Goal: Task Accomplishment & Management: Manage account settings

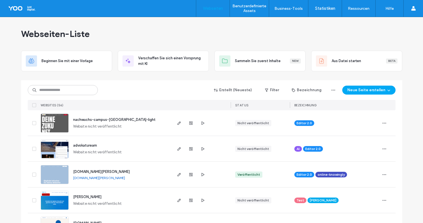
click at [59, 124] on img at bounding box center [54, 133] width 27 height 38
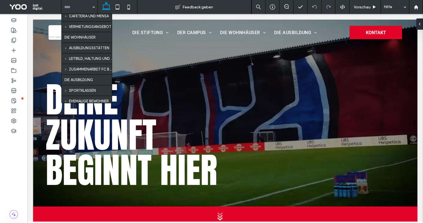
scroll to position [74, 0]
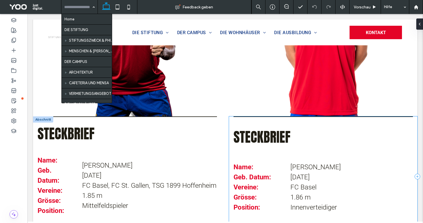
scroll to position [231, 0]
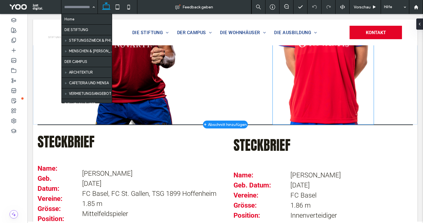
click at [307, 114] on img at bounding box center [323, 33] width 101 height 181
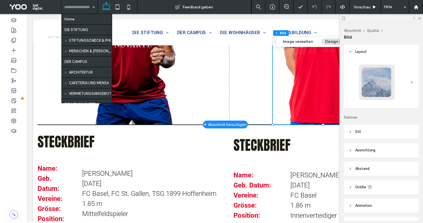
type input "*"
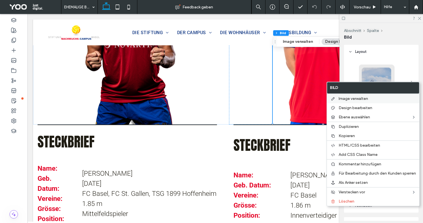
click at [339, 98] on span "Image verwalten" at bounding box center [353, 98] width 29 height 5
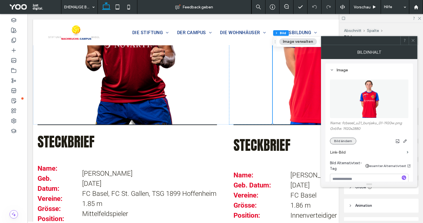
click at [351, 142] on button "Bild ändern" at bounding box center [343, 141] width 26 height 7
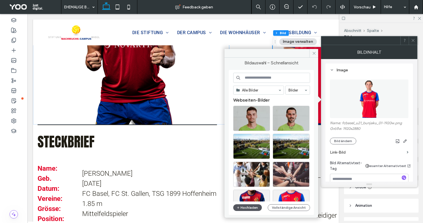
click at [256, 208] on button "Hochladen" at bounding box center [247, 208] width 29 height 7
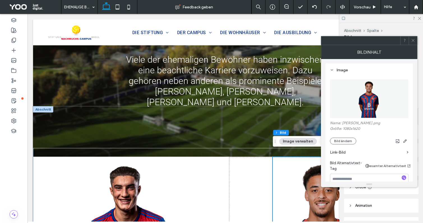
scroll to position [57, 0]
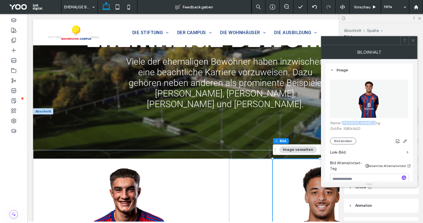
drag, startPoint x: 342, startPoint y: 124, endPoint x: 372, endPoint y: 124, distance: 30.3
click at [372, 124] on label "Name: Marvin_Akahomen.png" at bounding box center [369, 124] width 79 height 6
copy label "Marvin_Akahomen"
click at [412, 39] on icon at bounding box center [413, 40] width 4 height 4
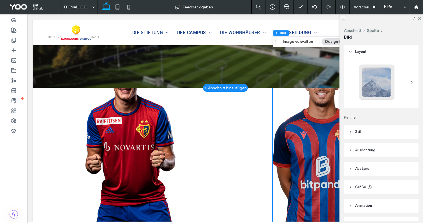
scroll to position [0, 0]
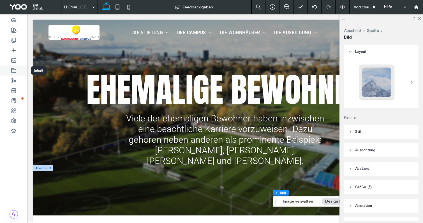
click at [15, 72] on icon at bounding box center [14, 71] width 6 height 6
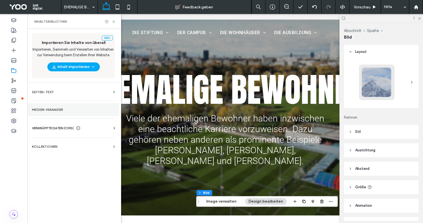
click at [63, 108] on label "Medien-Manager" at bounding box center [73, 110] width 83 height 4
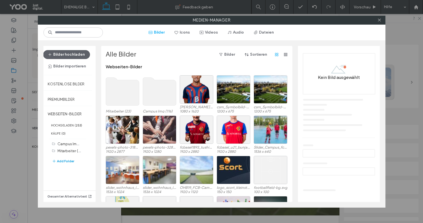
click at [66, 160] on button "Add Folder" at bounding box center [63, 161] width 22 height 7
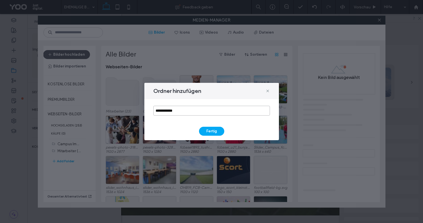
drag, startPoint x: 214, startPoint y: 113, endPoint x: 99, endPoint y: 107, distance: 116.0
click at [99, 107] on div "**********" at bounding box center [211, 111] width 423 height 223
type input "**********"
click at [220, 131] on button "Fertig" at bounding box center [211, 131] width 25 height 9
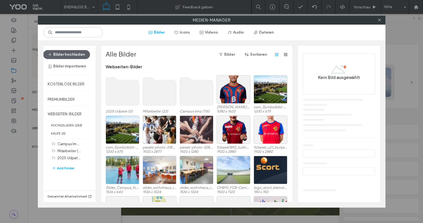
click at [131, 97] on use at bounding box center [122, 92] width 33 height 28
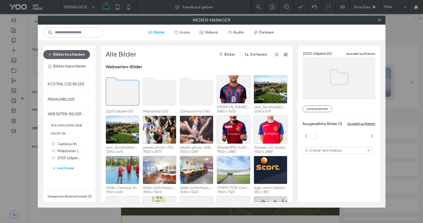
click at [131, 97] on use at bounding box center [122, 92] width 33 height 28
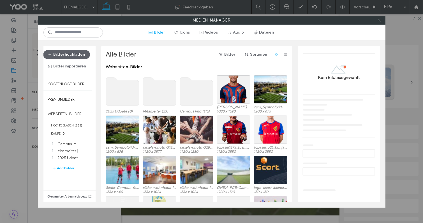
click at [131, 97] on use at bounding box center [122, 92] width 33 height 28
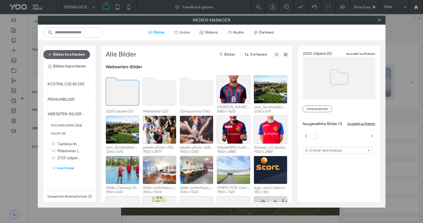
click at [131, 97] on use at bounding box center [122, 92] width 33 height 28
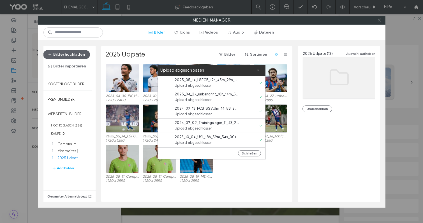
scroll to position [114, 0]
click at [253, 153] on button "Schließen" at bounding box center [249, 154] width 23 height 6
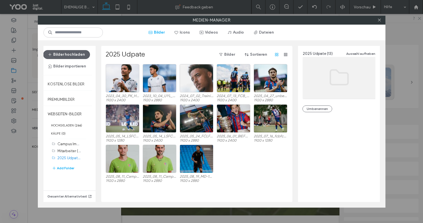
scroll to position [0, 0]
click at [380, 19] on icon at bounding box center [379, 20] width 4 height 4
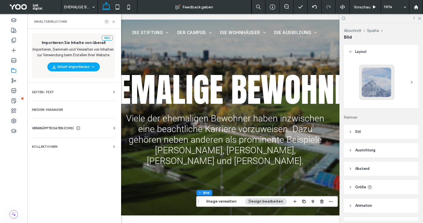
click at [422, 17] on div at bounding box center [382, 18] width 84 height 9
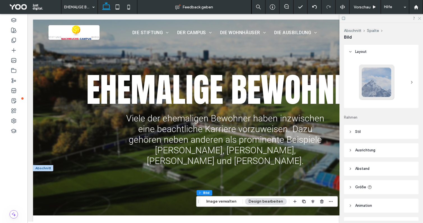
click at [421, 17] on use at bounding box center [419, 18] width 3 height 3
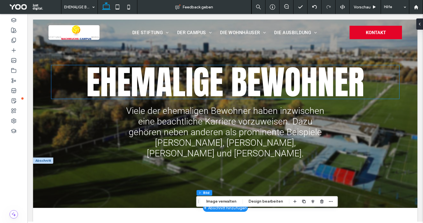
scroll to position [10, 0]
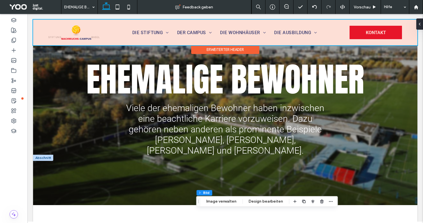
click at [286, 33] on div at bounding box center [225, 33] width 384 height 26
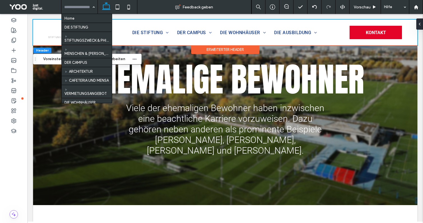
click at [91, 7] on div "Home DIE STIFTUNG STIFTUNGSZWECK & PHILOSOPHIE MENSCHEN & GÖNNER DER CAMPUS ARC…" at bounding box center [79, 7] width 36 height 14
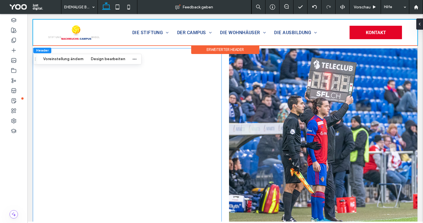
scroll to position [790, 0]
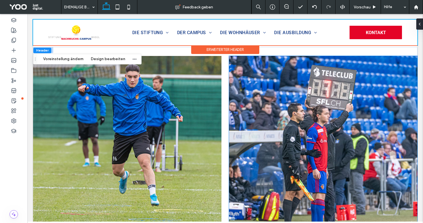
click at [299, 107] on link at bounding box center [323, 150] width 188 height 188
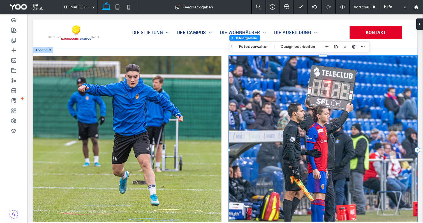
click at [299, 107] on link at bounding box center [323, 150] width 188 height 188
click at [260, 46] on button "Fotos verwalten" at bounding box center [254, 46] width 37 height 7
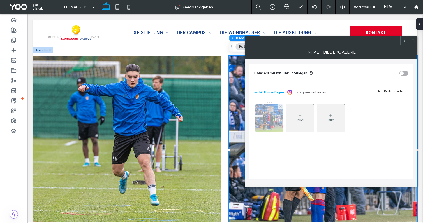
click at [272, 115] on img at bounding box center [269, 118] width 41 height 27
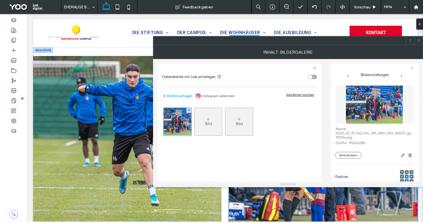
click at [359, 102] on figure at bounding box center [374, 105] width 78 height 39
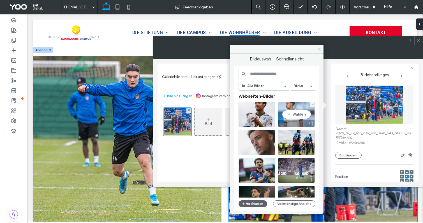
click at [292, 117] on div "Wählen" at bounding box center [296, 114] width 37 height 25
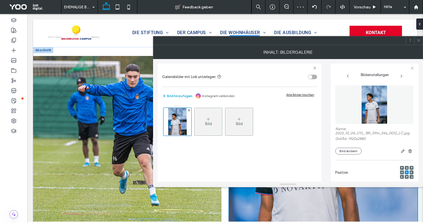
click at [421, 41] on div at bounding box center [418, 40] width 8 height 8
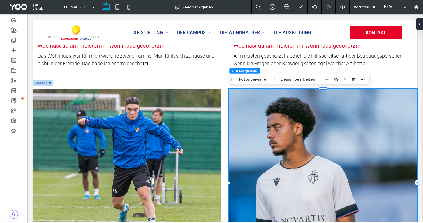
scroll to position [756, 0]
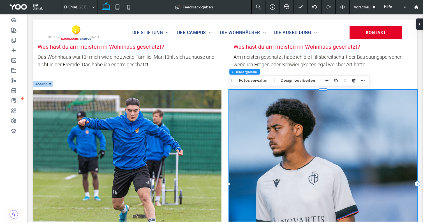
click at [340, 123] on link at bounding box center [323, 184] width 188 height 188
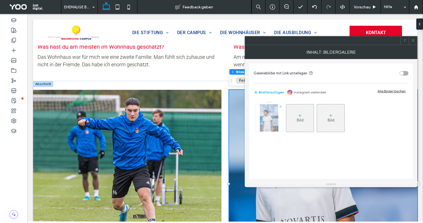
click at [274, 120] on img at bounding box center [269, 118] width 18 height 27
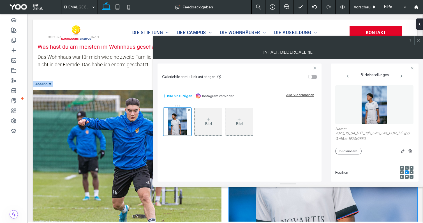
click at [375, 103] on img at bounding box center [374, 105] width 26 height 39
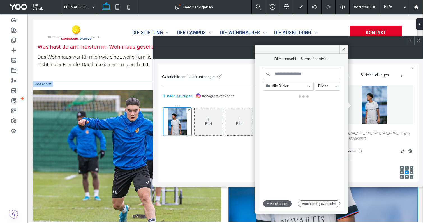
click at [375, 103] on img at bounding box center [374, 105] width 26 height 39
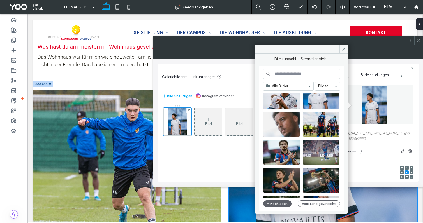
scroll to position [0, 0]
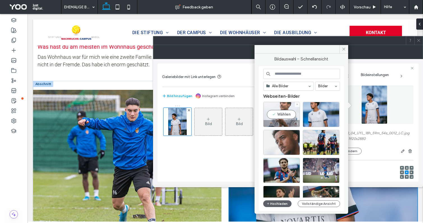
click at [285, 112] on div "Wählen" at bounding box center [281, 114] width 37 height 25
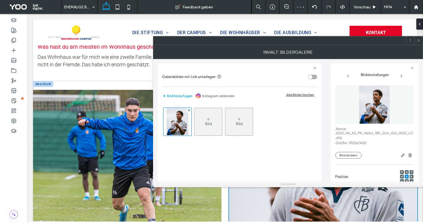
click at [419, 42] on icon at bounding box center [419, 40] width 4 height 4
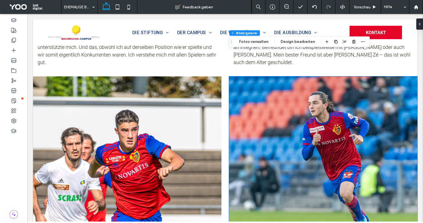
scroll to position [1220, 0]
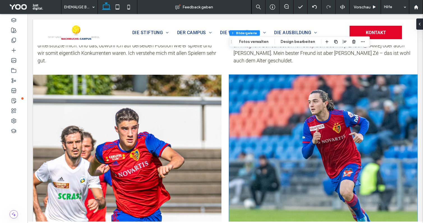
click at [324, 109] on link at bounding box center [323, 169] width 188 height 188
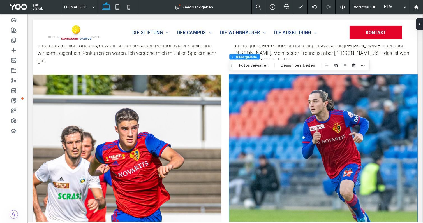
click at [324, 109] on link at bounding box center [323, 169] width 188 height 188
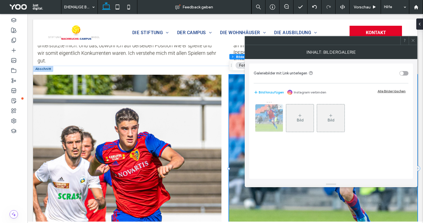
click at [269, 116] on img at bounding box center [269, 118] width 41 height 27
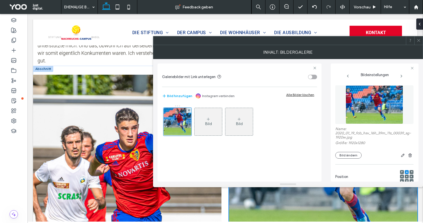
click at [371, 105] on figure at bounding box center [374, 105] width 78 height 39
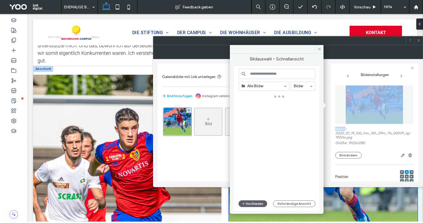
click at [371, 105] on figure at bounding box center [374, 105] width 78 height 39
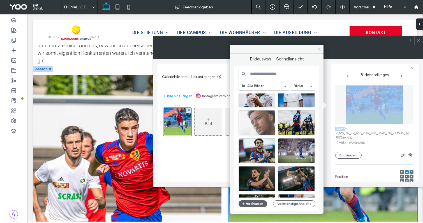
scroll to position [18, 0]
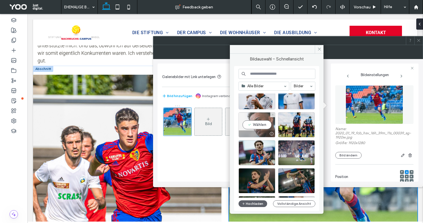
click at [262, 125] on div "Wählen" at bounding box center [257, 124] width 37 height 25
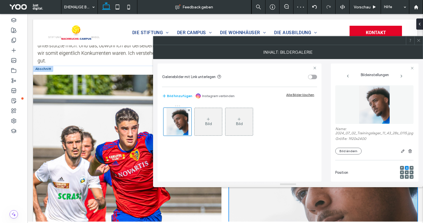
click at [419, 40] on icon at bounding box center [419, 40] width 4 height 4
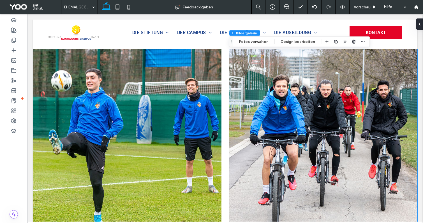
scroll to position [1963, 0]
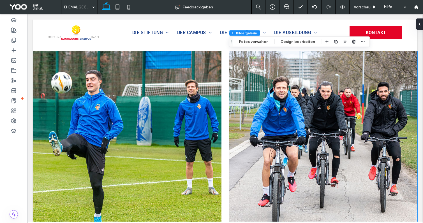
click at [312, 159] on link at bounding box center [323, 145] width 188 height 188
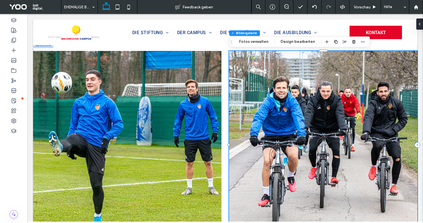
click at [298, 103] on link at bounding box center [323, 145] width 188 height 188
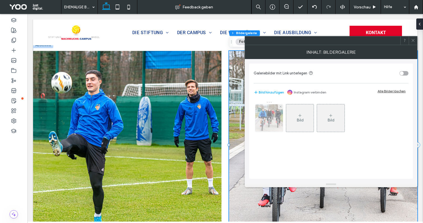
click at [271, 121] on img at bounding box center [269, 118] width 41 height 27
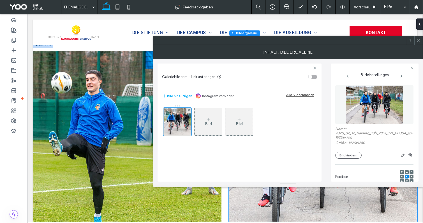
click at [389, 99] on figure at bounding box center [374, 105] width 78 height 39
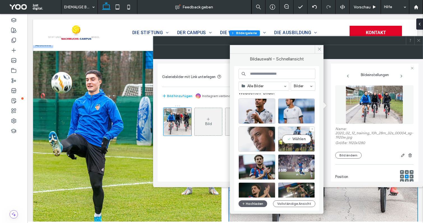
scroll to position [0, 0]
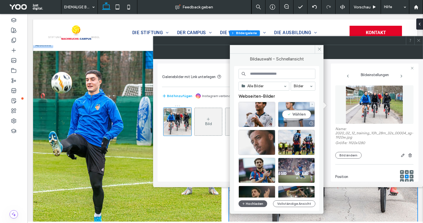
click at [294, 114] on div "Wählen" at bounding box center [296, 114] width 37 height 25
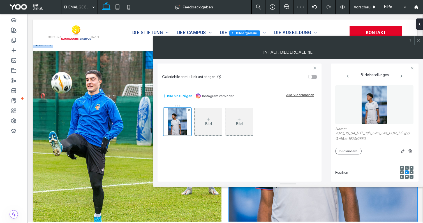
click at [419, 41] on icon at bounding box center [419, 40] width 4 height 4
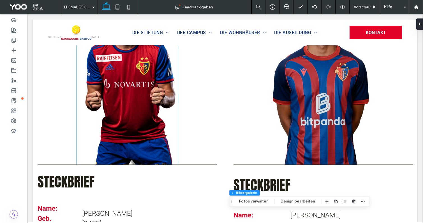
scroll to position [200, 0]
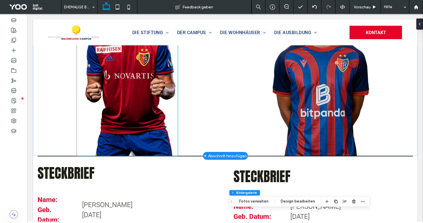
click at [146, 121] on img at bounding box center [127, 65] width 101 height 181
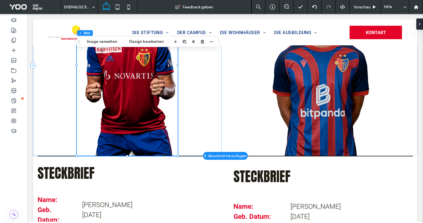
click at [146, 121] on img at bounding box center [127, 65] width 101 height 181
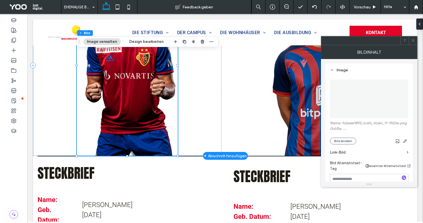
click at [146, 121] on img at bounding box center [127, 65] width 101 height 181
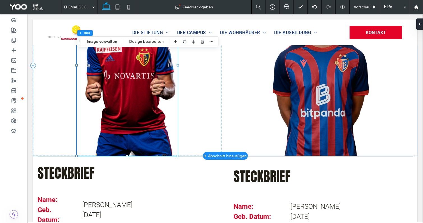
click at [146, 121] on img at bounding box center [127, 65] width 101 height 181
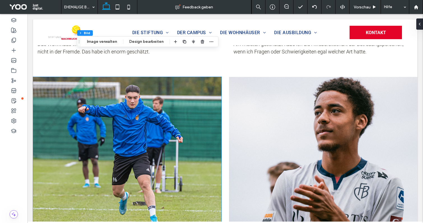
scroll to position [771, 0]
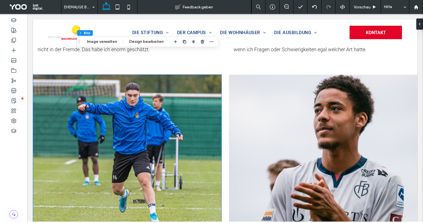
click at [196, 89] on link at bounding box center [127, 169] width 188 height 188
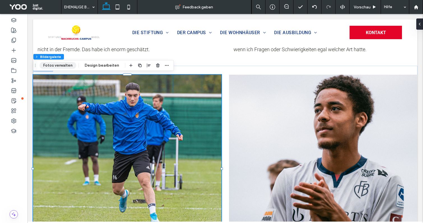
click at [64, 66] on button "Fotos verwalten" at bounding box center [58, 65] width 37 height 7
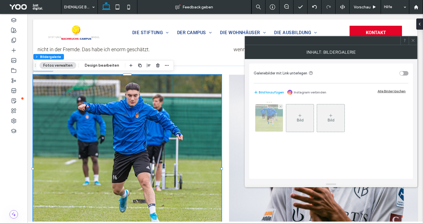
click at [266, 115] on img at bounding box center [269, 118] width 41 height 27
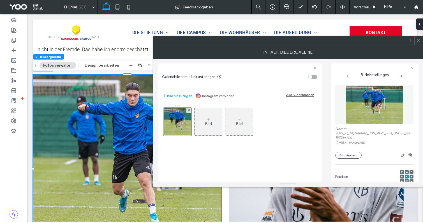
click at [370, 116] on figure at bounding box center [374, 105] width 78 height 39
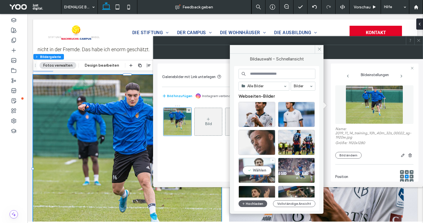
click at [254, 176] on div "Wählen" at bounding box center [257, 170] width 37 height 25
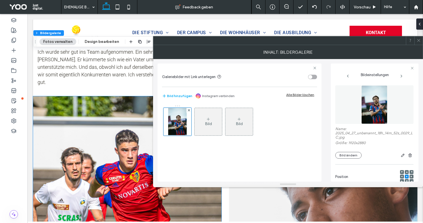
scroll to position [1202, 0]
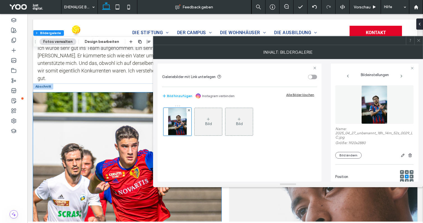
click at [56, 172] on link at bounding box center [127, 187] width 188 height 188
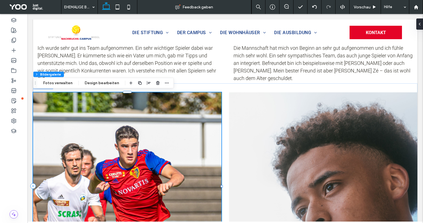
click at [183, 152] on link at bounding box center [127, 187] width 188 height 188
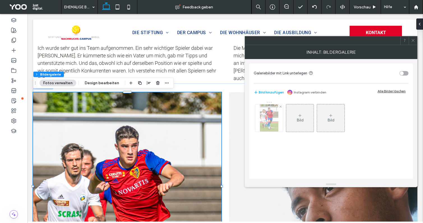
click at [274, 115] on img at bounding box center [269, 118] width 18 height 27
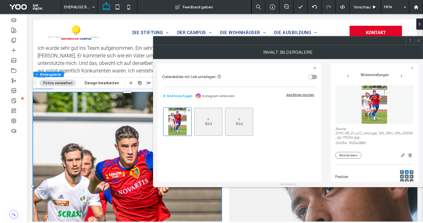
click at [356, 108] on figure at bounding box center [374, 105] width 78 height 39
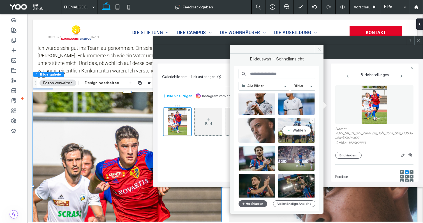
scroll to position [17, 0]
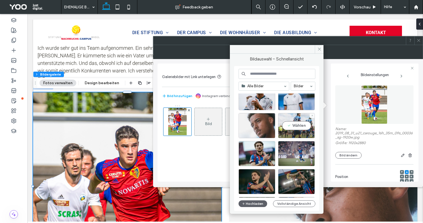
click at [299, 130] on div "Wählen" at bounding box center [296, 125] width 37 height 25
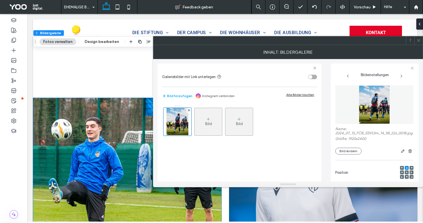
scroll to position [1921, 0]
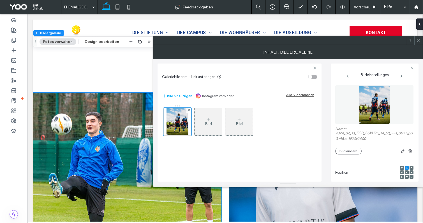
click at [112, 133] on link at bounding box center [127, 187] width 188 height 188
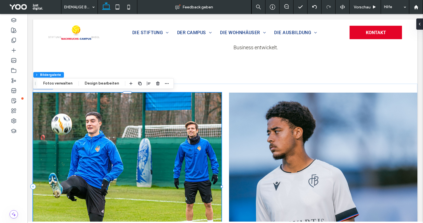
click at [201, 155] on link at bounding box center [127, 187] width 188 height 188
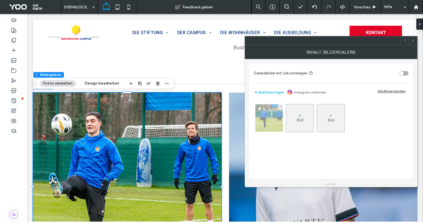
click at [268, 121] on img at bounding box center [269, 118] width 41 height 27
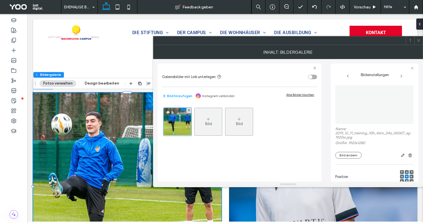
click at [368, 107] on img at bounding box center [375, 105] width 58 height 39
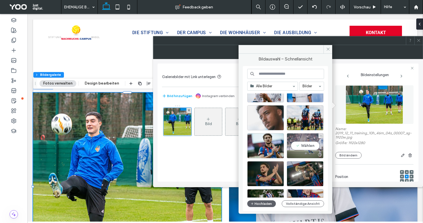
scroll to position [23, 0]
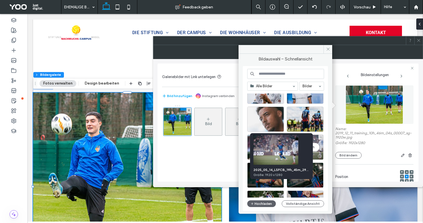
click at [318, 154] on div at bounding box center [319, 156] width 7 height 4
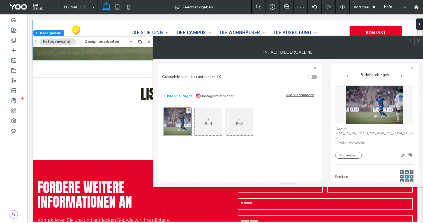
scroll to position [2143, 0]
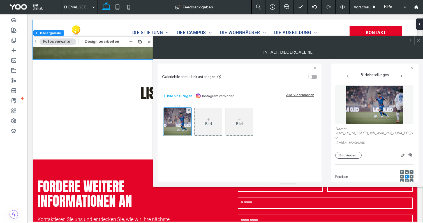
click at [417, 39] on use at bounding box center [418, 40] width 3 height 3
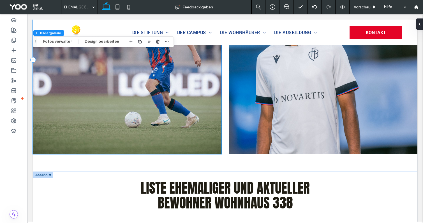
scroll to position [2039, 0]
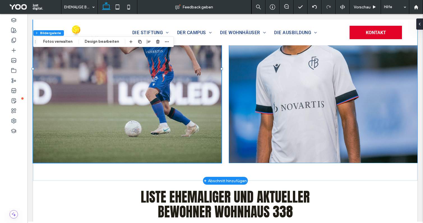
click at [276, 119] on link at bounding box center [323, 69] width 188 height 188
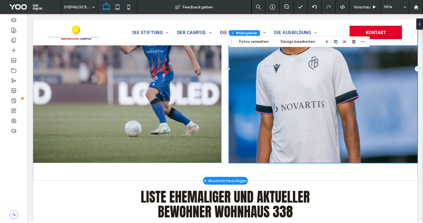
click at [280, 102] on link at bounding box center [323, 69] width 188 height 188
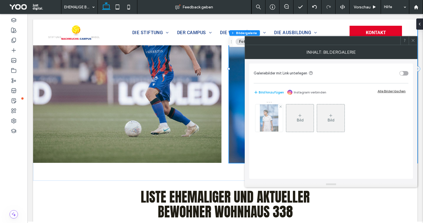
click at [270, 123] on img at bounding box center [269, 118] width 18 height 27
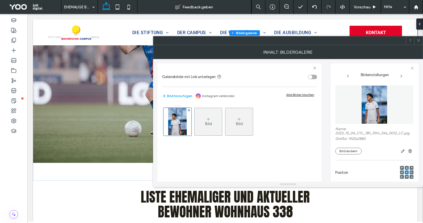
click at [362, 102] on img at bounding box center [374, 105] width 26 height 39
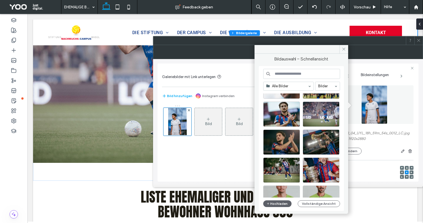
scroll to position [57, 0]
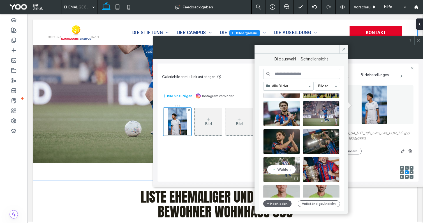
click at [285, 164] on div "Wählen" at bounding box center [281, 169] width 37 height 25
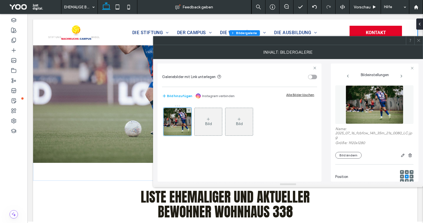
click at [420, 42] on icon at bounding box center [419, 40] width 4 height 4
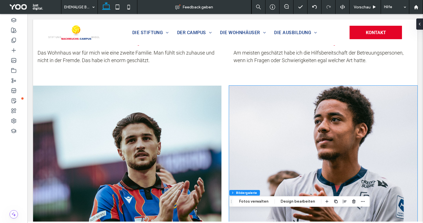
scroll to position [763, 0]
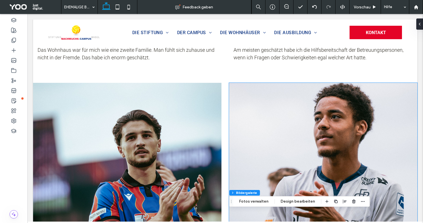
click at [343, 118] on link at bounding box center [323, 177] width 188 height 188
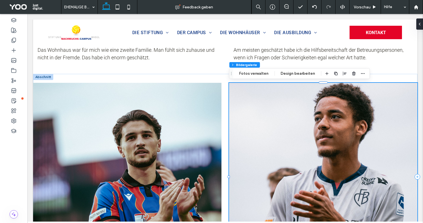
click at [343, 118] on link at bounding box center [323, 177] width 188 height 188
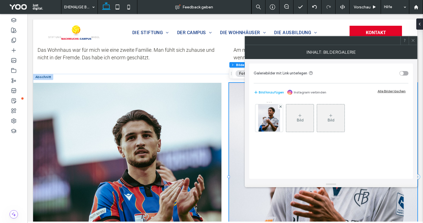
click at [414, 44] on span at bounding box center [413, 40] width 4 height 8
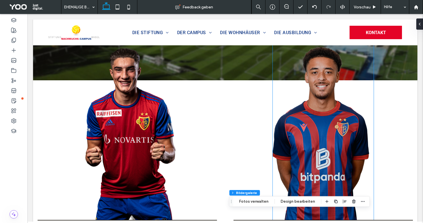
scroll to position [134, 0]
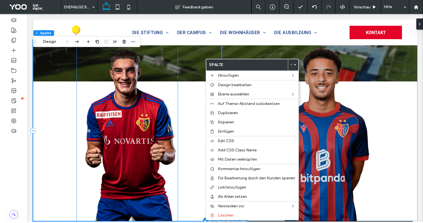
click at [131, 118] on img at bounding box center [127, 130] width 101 height 181
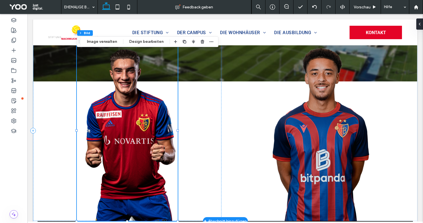
type input "*"
click at [131, 118] on img at bounding box center [127, 130] width 101 height 181
click at [144, 160] on img at bounding box center [127, 130] width 101 height 181
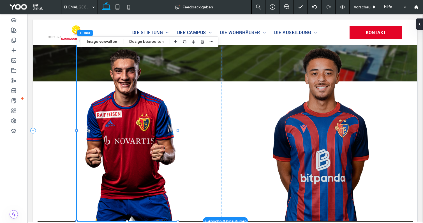
click at [144, 160] on img at bounding box center [127, 130] width 101 height 181
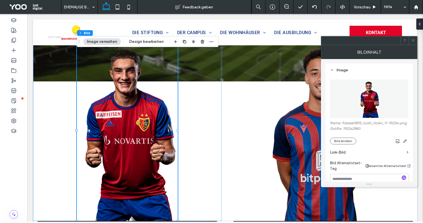
click at [369, 103] on img at bounding box center [369, 99] width 26 height 39
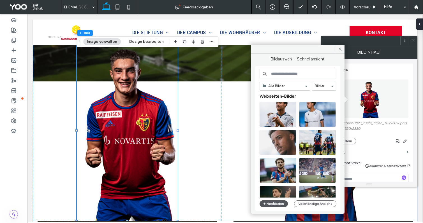
click at [271, 202] on button "Hochladen" at bounding box center [274, 204] width 29 height 7
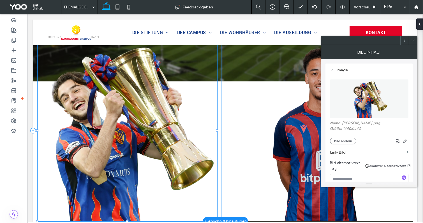
drag, startPoint x: 177, startPoint y: 131, endPoint x: 217, endPoint y: 135, distance: 39.5
click at [38, 40] on div at bounding box center [38, 40] width 0 height 0
type input "**"
type input "****"
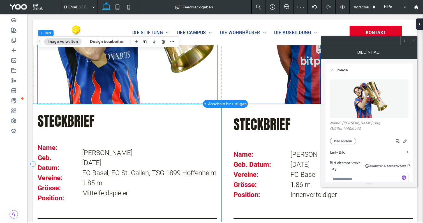
scroll to position [252, 0]
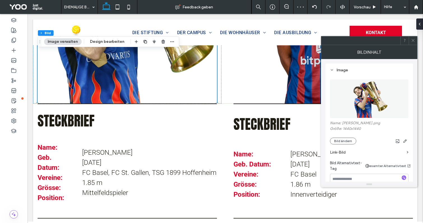
click at [413, 40] on icon at bounding box center [413, 40] width 4 height 4
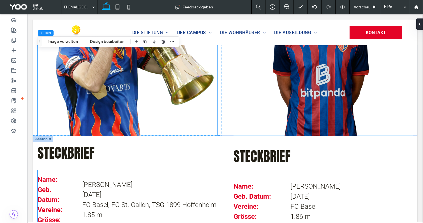
scroll to position [0, 0]
